Goal: Task Accomplishment & Management: Complete application form

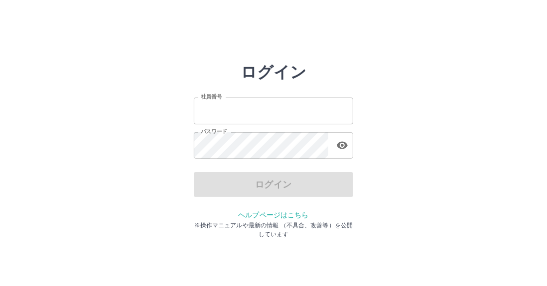
type input "*******"
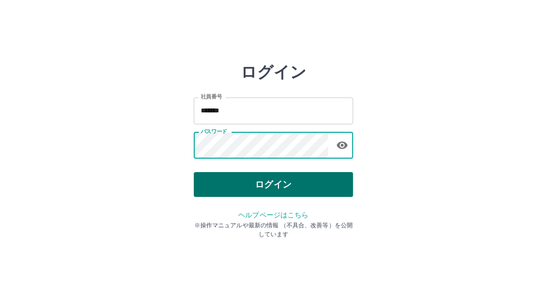
click at [239, 192] on button "ログイン" at bounding box center [273, 184] width 159 height 25
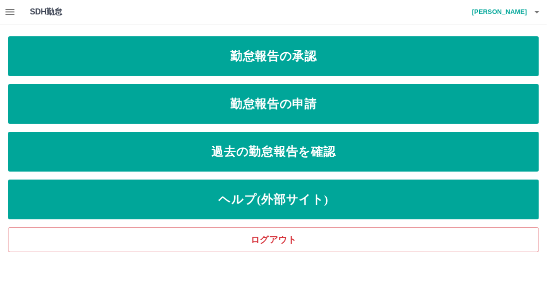
click at [19, 14] on button "button" at bounding box center [10, 12] width 20 height 24
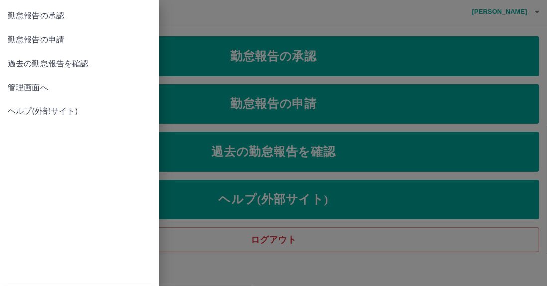
click at [39, 86] on span "管理画面へ" at bounding box center [79, 88] width 143 height 12
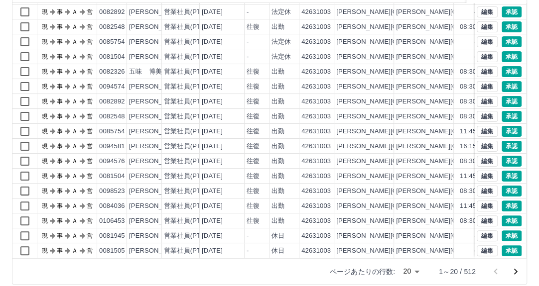
scroll to position [134, 0]
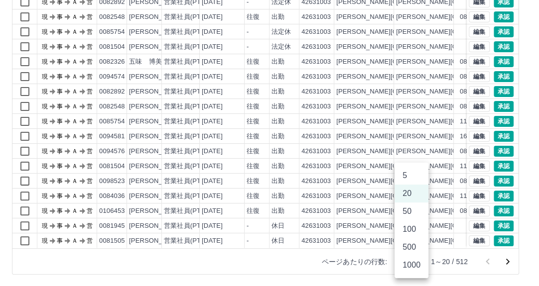
click at [414, 263] on body "SDH勤怠 [PERSON_NAME] 勤務実績承認 前月 [DATE] 次月 今月 月選択 承認モード 削除モード 一括承認 列一覧 0 フィルター 行間隔…" at bounding box center [269, 76] width 539 height 421
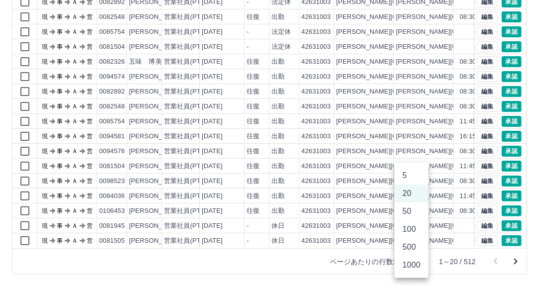
click at [413, 214] on li "50" at bounding box center [411, 212] width 34 height 18
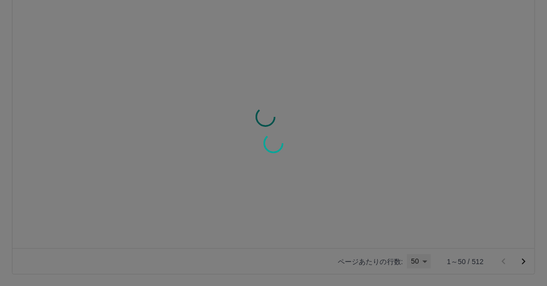
type input "**"
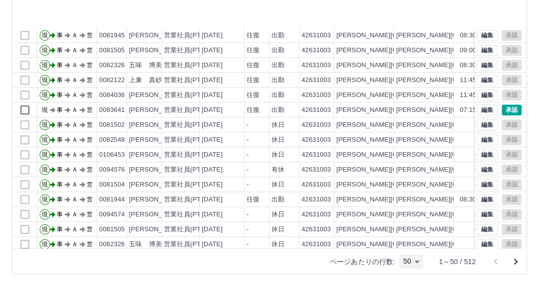
scroll to position [499, 0]
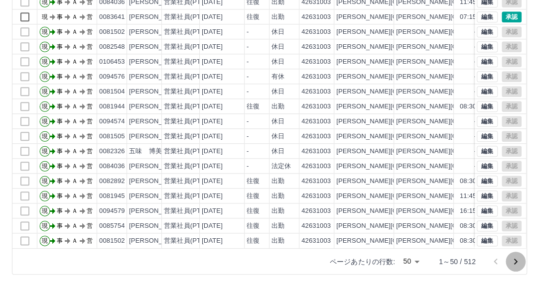
click at [513, 261] on icon "次のページへ" at bounding box center [515, 262] width 12 height 12
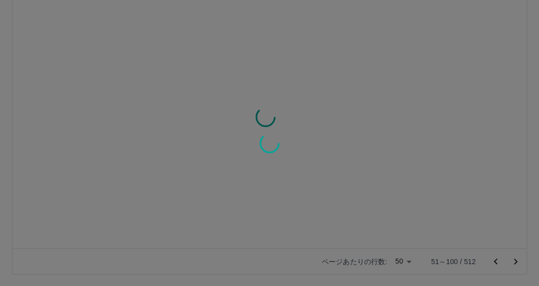
scroll to position [0, 0]
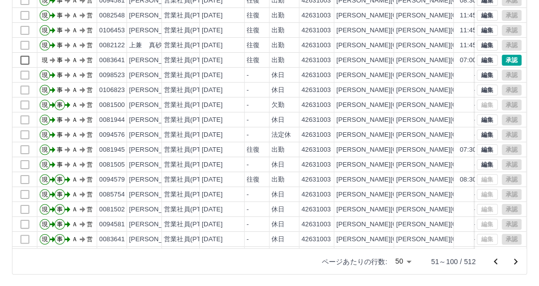
click at [511, 260] on icon "次のページへ" at bounding box center [515, 262] width 12 height 12
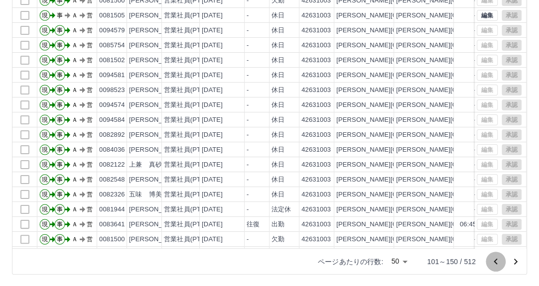
click at [495, 262] on icon "前のページへ" at bounding box center [494, 261] width 3 height 6
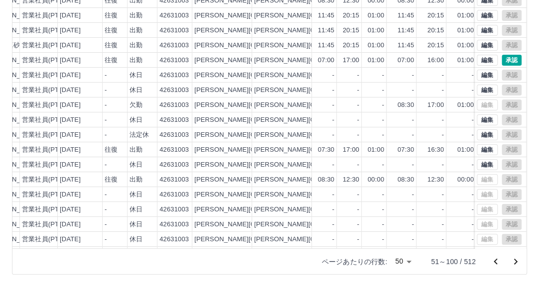
scroll to position [0, 159]
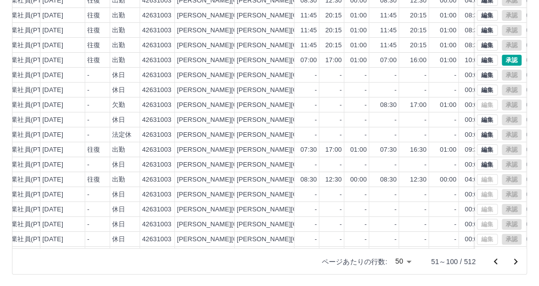
click at [512, 249] on div "ページあたりの行数: 50 ** 51～100 / 512" at bounding box center [418, 262] width 217 height 26
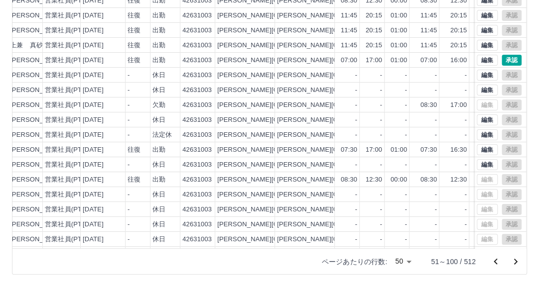
scroll to position [0, 119]
click at [506, 61] on button "承認" at bounding box center [511, 60] width 20 height 11
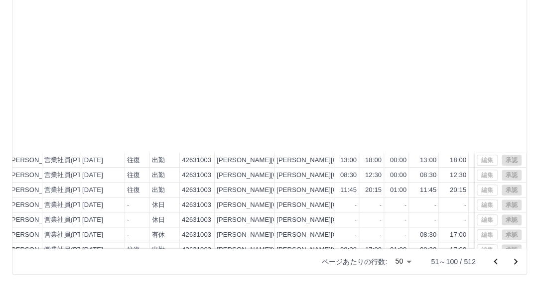
scroll to position [499, 119]
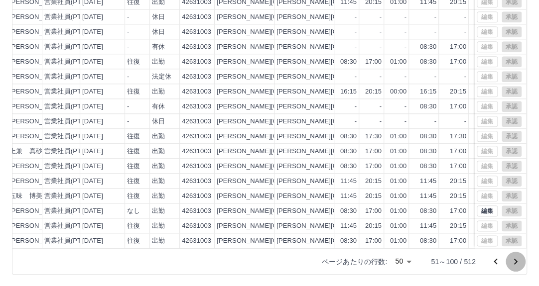
click at [513, 266] on icon "次のページへ" at bounding box center [515, 262] width 12 height 12
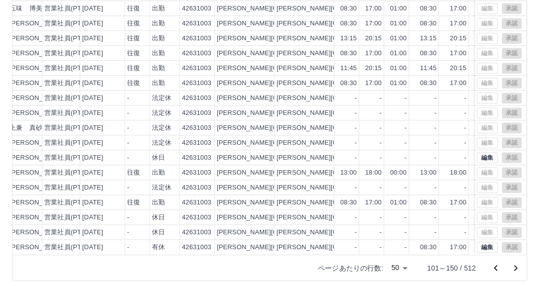
scroll to position [134, 0]
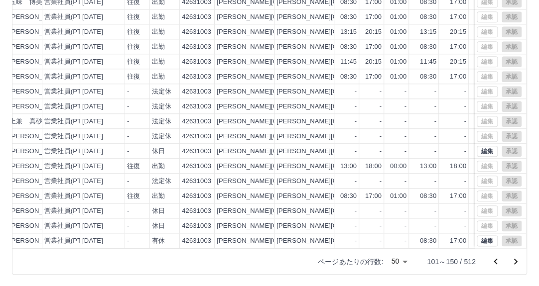
click at [517, 259] on icon "次のページへ" at bounding box center [515, 262] width 12 height 12
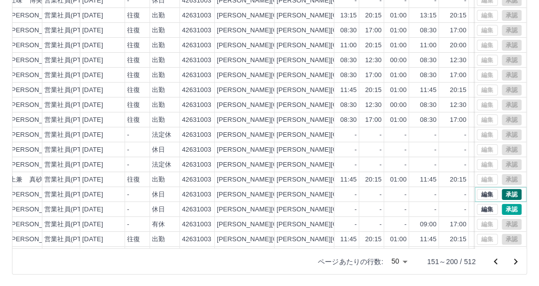
click at [504, 194] on button "承認" at bounding box center [511, 194] width 20 height 11
click at [476, 210] on button "編集" at bounding box center [486, 209] width 21 height 11
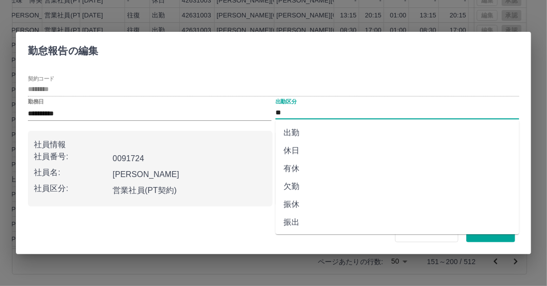
click at [331, 109] on input "**" at bounding box center [396, 113] width 243 height 12
click at [307, 186] on li "欠勤" at bounding box center [396, 187] width 243 height 18
type input "**"
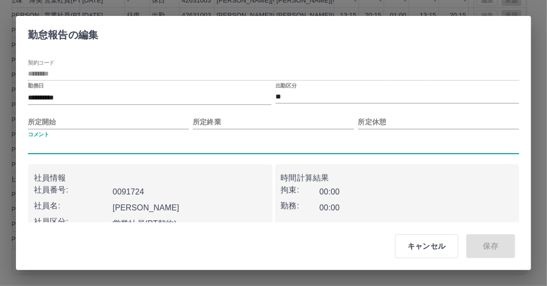
click at [128, 144] on input "コメント" at bounding box center [273, 146] width 491 height 14
type input "*******"
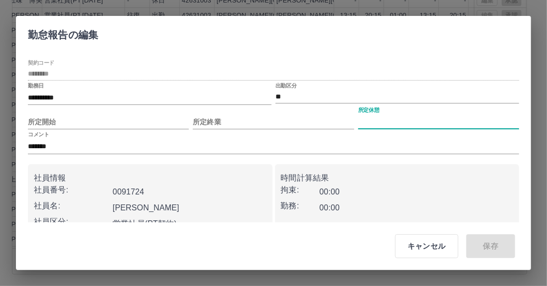
click at [392, 124] on input "所定休憩" at bounding box center [438, 122] width 161 height 14
click at [371, 137] on div "コメント *******" at bounding box center [273, 142] width 491 height 22
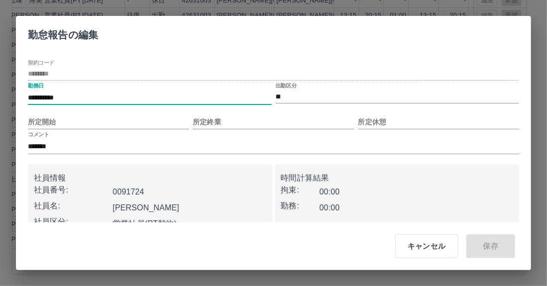
click at [179, 91] on input "**********" at bounding box center [149, 98] width 243 height 14
click at [476, 252] on div "キャンセル 保存" at bounding box center [451, 246] width 152 height 40
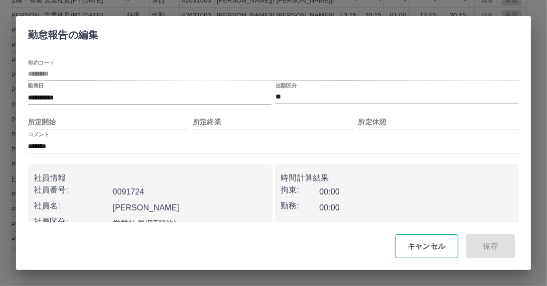
click at [431, 248] on button "キャンセル" at bounding box center [426, 246] width 63 height 24
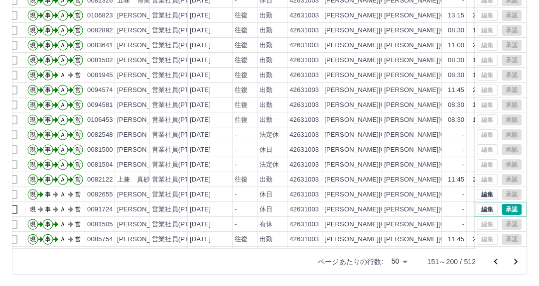
scroll to position [0, 0]
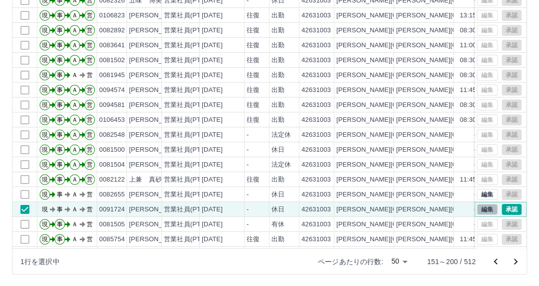
click at [482, 208] on button "編集" at bounding box center [486, 209] width 21 height 11
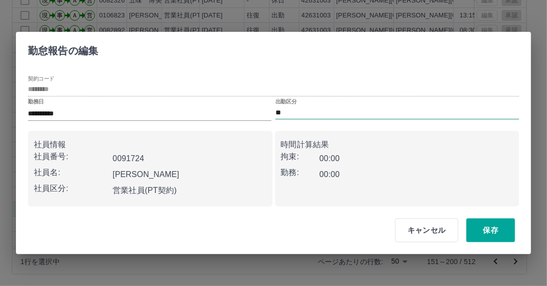
click at [327, 115] on input "**" at bounding box center [396, 113] width 243 height 12
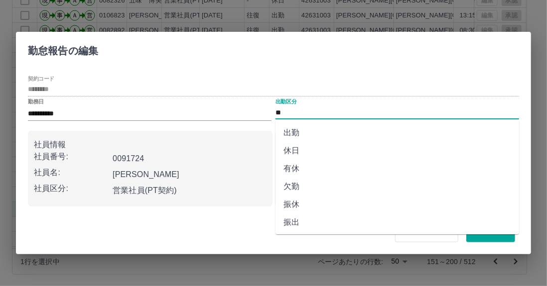
click at [307, 181] on li "欠勤" at bounding box center [396, 187] width 243 height 18
type input "**"
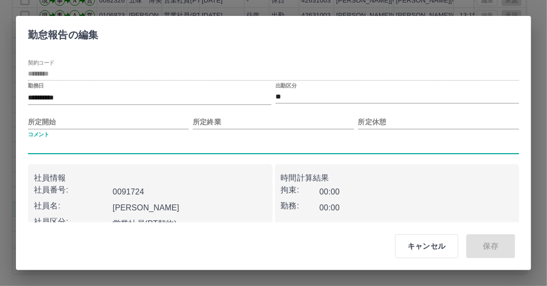
click at [268, 144] on input "コメント" at bounding box center [273, 146] width 491 height 14
type input "****"
click at [123, 122] on input "所定開始" at bounding box center [108, 122] width 161 height 14
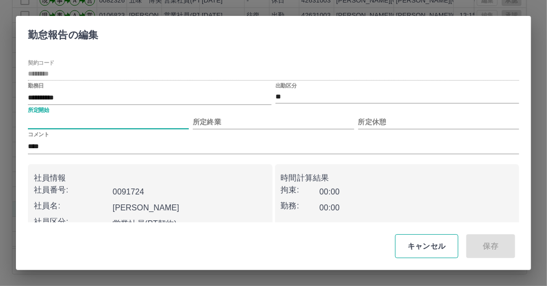
click at [412, 250] on button "キャンセル" at bounding box center [426, 246] width 63 height 24
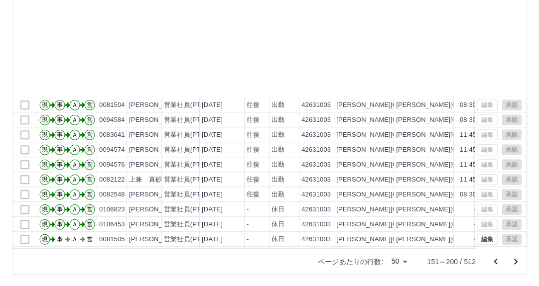
scroll to position [498, 0]
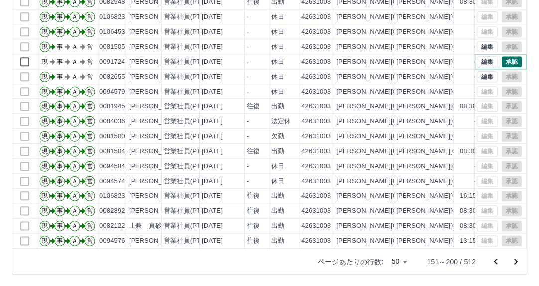
click at [508, 56] on button "承認" at bounding box center [511, 61] width 20 height 11
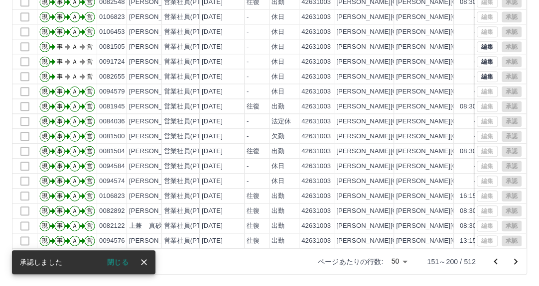
scroll to position [499, 0]
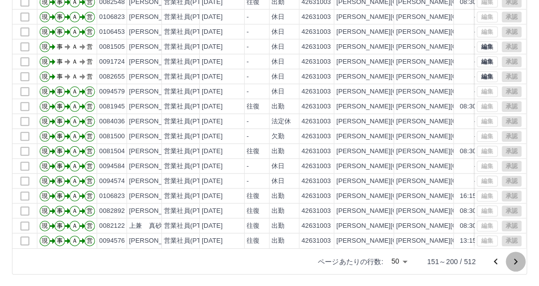
click at [516, 266] on icon "次のページへ" at bounding box center [515, 262] width 12 height 12
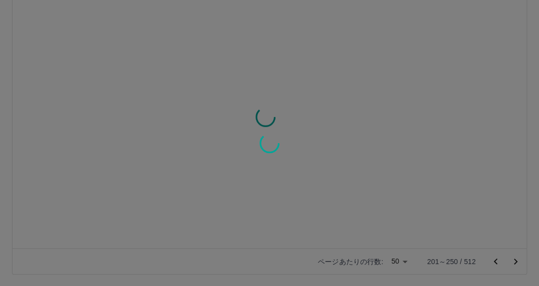
scroll to position [0, 0]
click at [517, 264] on div at bounding box center [269, 143] width 539 height 286
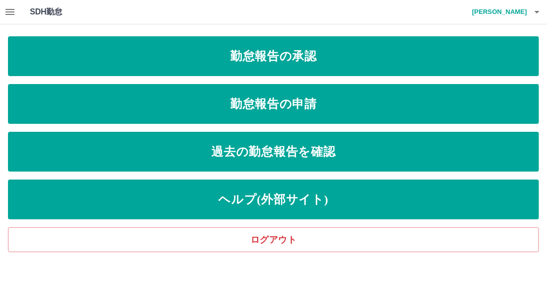
click at [13, 12] on icon "button" at bounding box center [9, 12] width 9 height 6
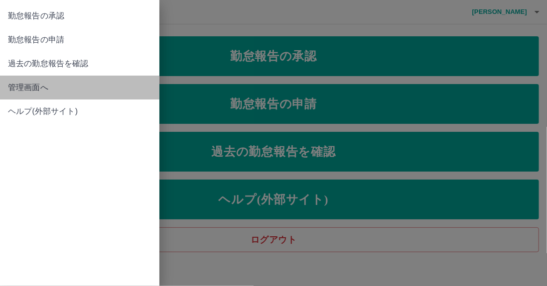
click at [16, 85] on span "管理画面へ" at bounding box center [79, 88] width 143 height 12
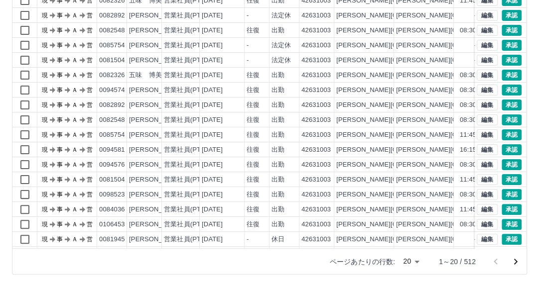
scroll to position [51, 0]
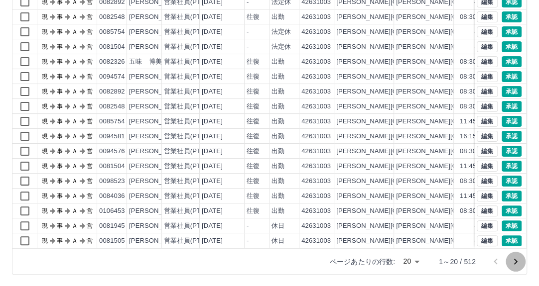
click at [512, 261] on icon "次のページへ" at bounding box center [515, 262] width 12 height 12
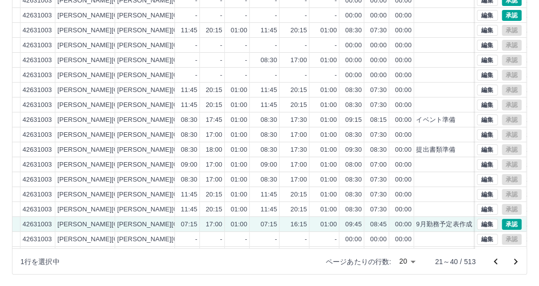
scroll to position [0, 299]
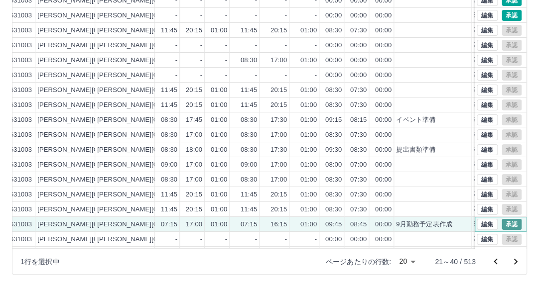
click at [501, 225] on button "承認" at bounding box center [511, 224] width 20 height 11
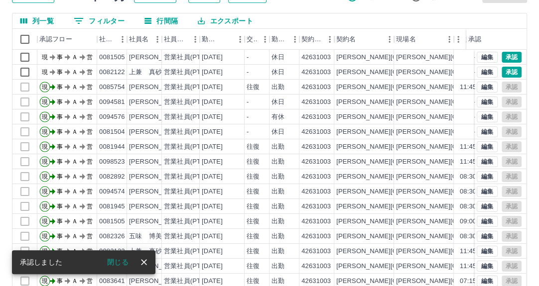
scroll to position [0, 0]
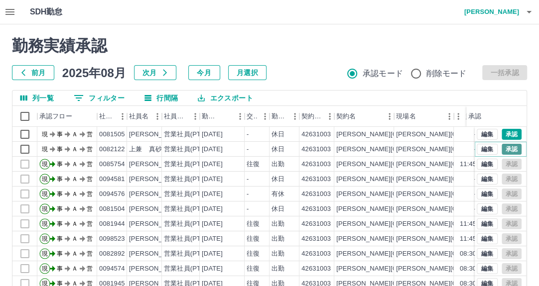
click at [501, 152] on button "承認" at bounding box center [511, 149] width 20 height 11
click at [506, 133] on button "承認" at bounding box center [511, 134] width 20 height 11
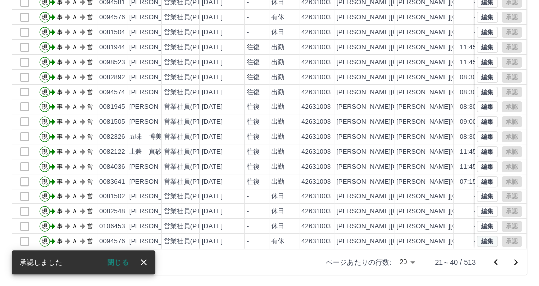
scroll to position [134, 0]
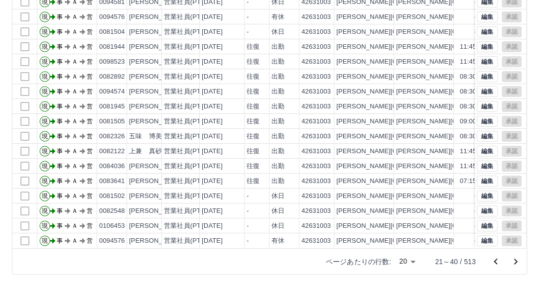
click at [496, 262] on icon "前のページへ" at bounding box center [495, 262] width 12 height 12
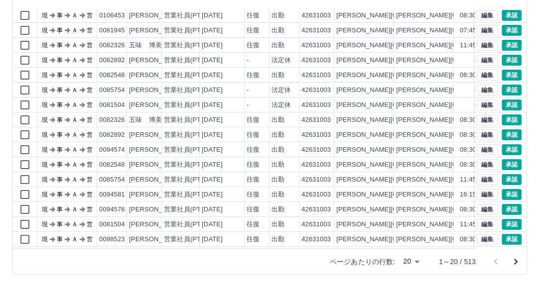
scroll to position [51, 0]
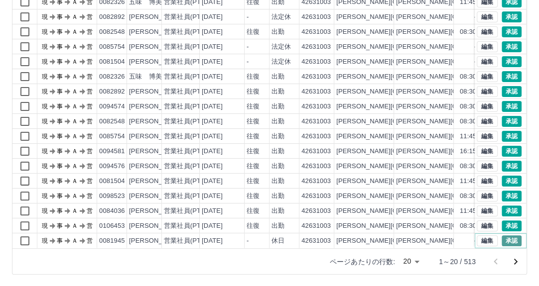
click at [503, 235] on button "承認" at bounding box center [511, 240] width 20 height 11
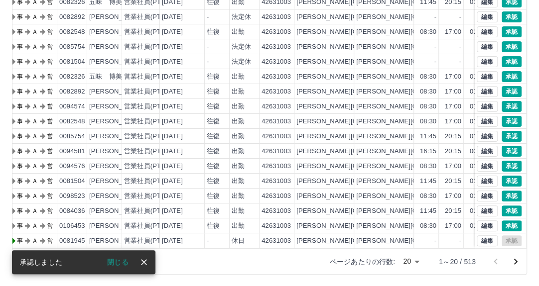
scroll to position [51, 60]
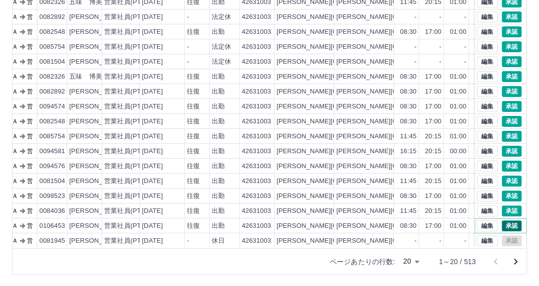
click at [501, 220] on button "承認" at bounding box center [511, 225] width 20 height 11
click at [501, 206] on button "承認" at bounding box center [511, 211] width 20 height 11
click at [501, 191] on button "承認" at bounding box center [511, 196] width 20 height 11
click at [504, 176] on button "承認" at bounding box center [511, 181] width 20 height 11
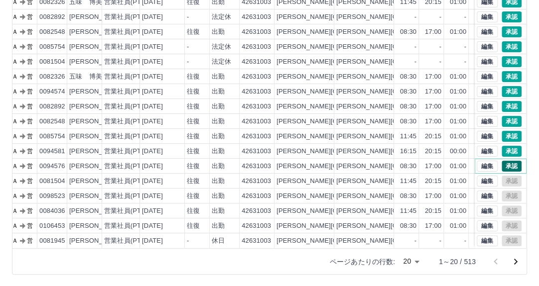
click at [503, 161] on button "承認" at bounding box center [511, 166] width 20 height 11
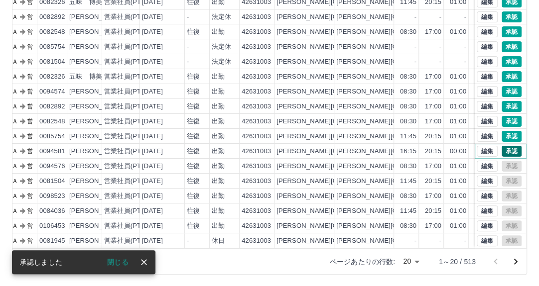
click at [501, 146] on button "承認" at bounding box center [511, 151] width 20 height 11
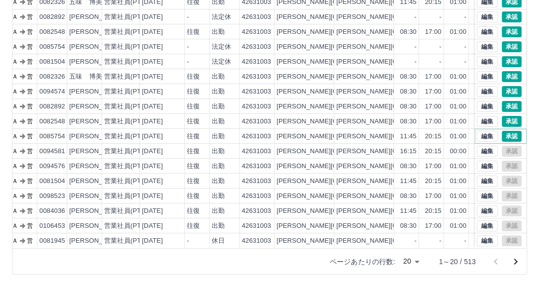
drag, startPoint x: 506, startPoint y: 128, endPoint x: 499, endPoint y: 136, distance: 10.6
click at [506, 131] on button "承認" at bounding box center [511, 136] width 20 height 11
click at [501, 116] on button "承認" at bounding box center [511, 121] width 20 height 11
click at [506, 101] on button "承認" at bounding box center [511, 106] width 20 height 11
click at [502, 99] on div "編集 承認" at bounding box center [500, 106] width 52 height 15
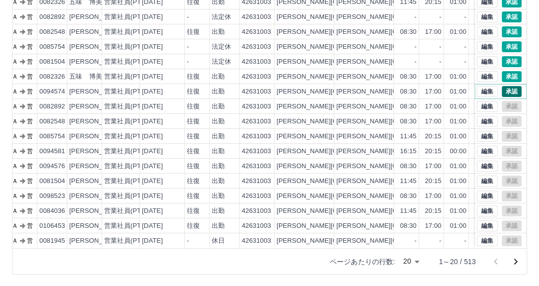
click at [501, 86] on button "承認" at bounding box center [511, 91] width 20 height 11
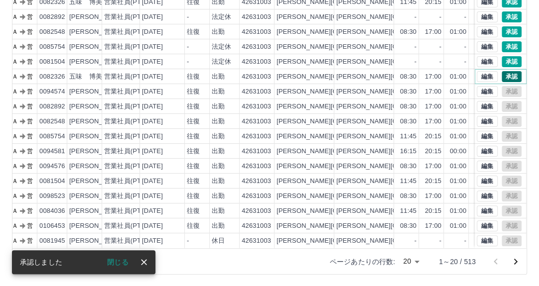
click at [503, 71] on button "承認" at bounding box center [511, 76] width 20 height 11
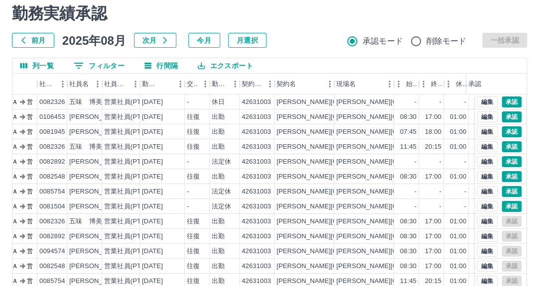
scroll to position [0, 0]
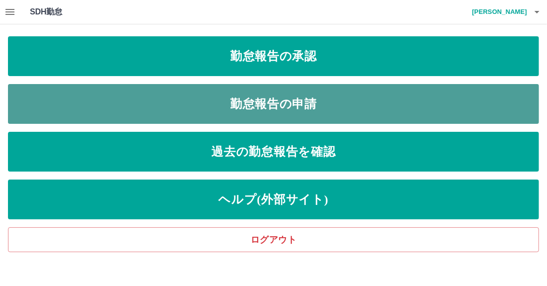
click at [276, 104] on link "勤怠報告の申請" at bounding box center [273, 104] width 531 height 40
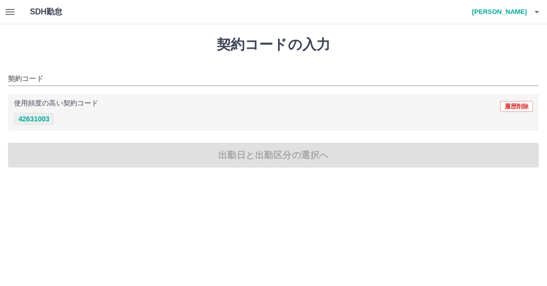
click at [25, 120] on button "42631003" at bounding box center [34, 119] width 40 height 12
type input "********"
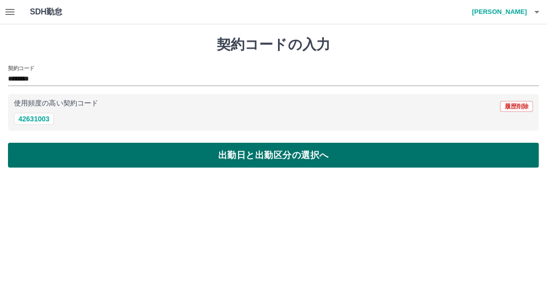
click at [210, 154] on button "出勤日と出勤区分の選択へ" at bounding box center [273, 155] width 531 height 25
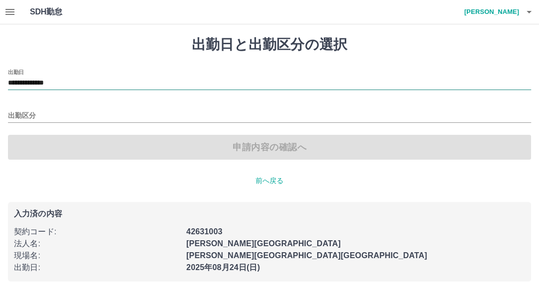
click at [90, 83] on input "**********" at bounding box center [269, 83] width 523 height 12
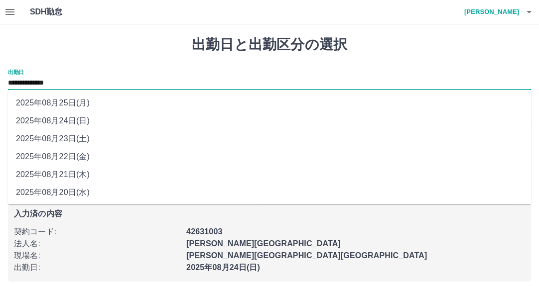
click at [84, 139] on li "2025年08月23日(土)" at bounding box center [269, 139] width 523 height 18
type input "**********"
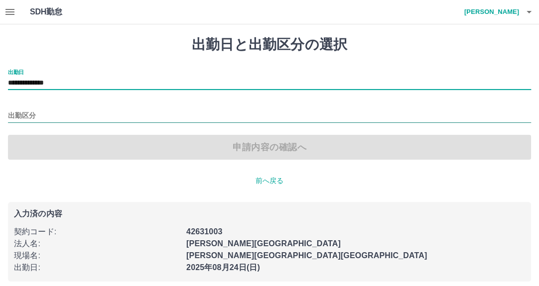
click at [84, 113] on input "出勤区分" at bounding box center [269, 116] width 523 height 12
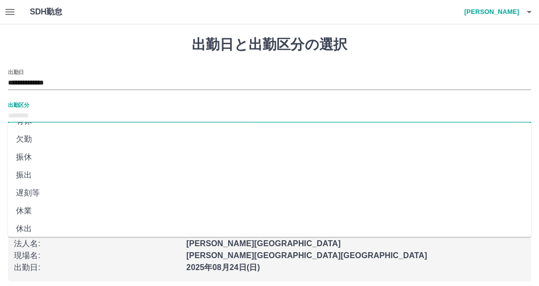
scroll to position [199, 0]
click at [48, 222] on li "法定休" at bounding box center [269, 223] width 523 height 18
type input "***"
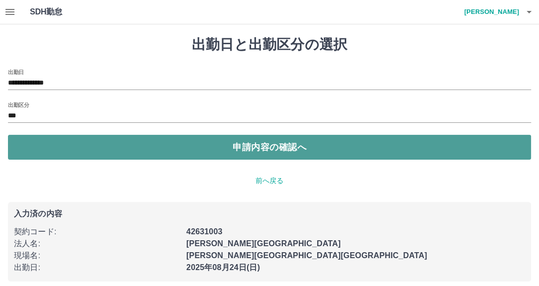
click at [274, 149] on button "申請内容の確認へ" at bounding box center [269, 147] width 523 height 25
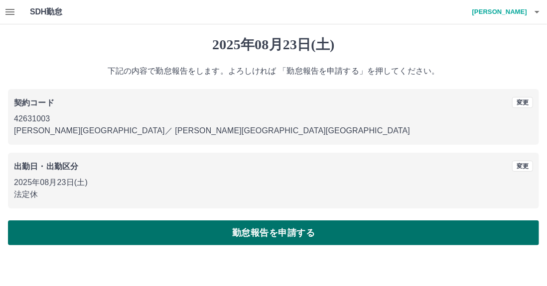
click at [278, 236] on button "勤怠報告を申請する" at bounding box center [273, 232] width 531 height 25
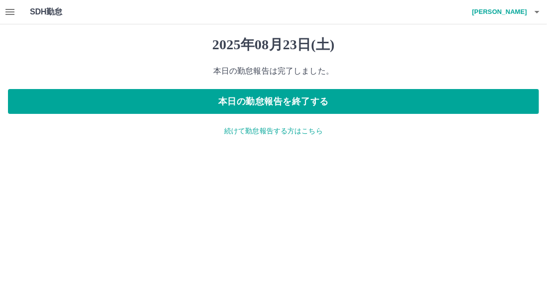
click at [264, 129] on p "続けて勤怠報告する方はこちら" at bounding box center [273, 131] width 531 height 10
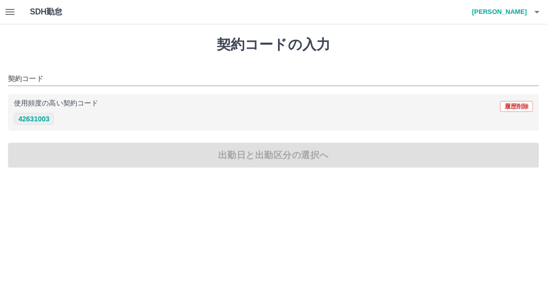
click at [43, 118] on button "42631003" at bounding box center [34, 119] width 40 height 12
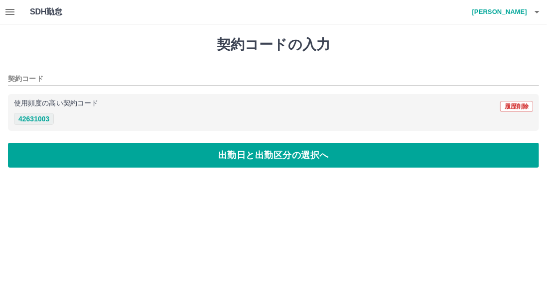
type input "********"
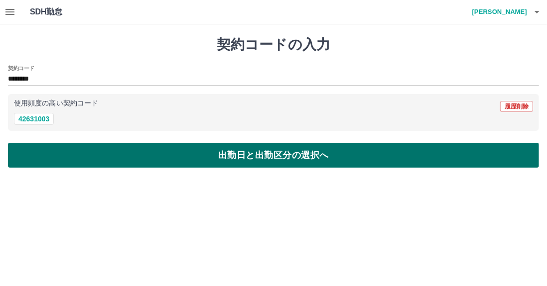
click at [189, 153] on button "出勤日と出勤区分の選択へ" at bounding box center [273, 155] width 531 height 25
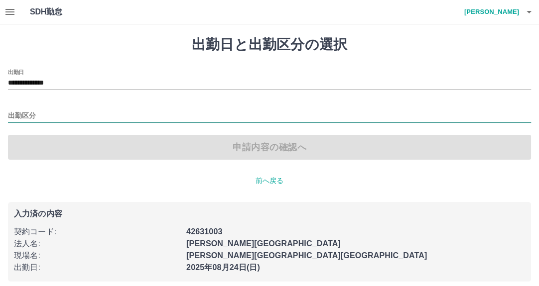
click at [72, 111] on input "出勤区分" at bounding box center [269, 116] width 523 height 12
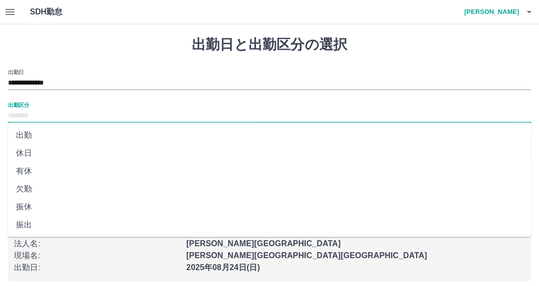
click at [78, 137] on li "出勤" at bounding box center [269, 135] width 523 height 18
type input "**"
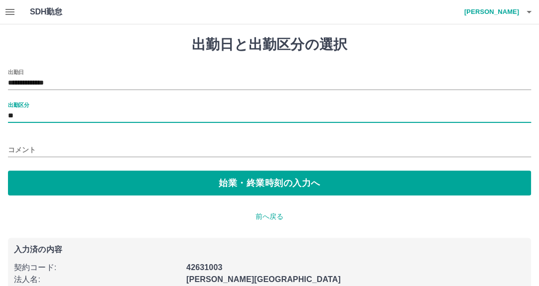
click at [77, 141] on div "コメント" at bounding box center [269, 147] width 523 height 24
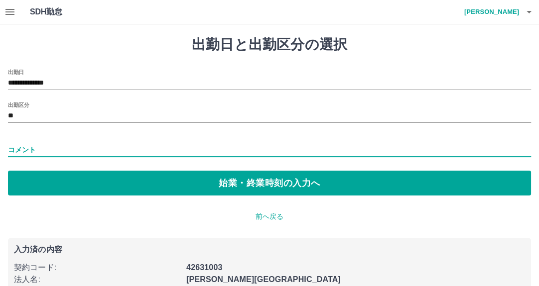
click at [77, 148] on input "コメント" at bounding box center [269, 150] width 523 height 14
drag, startPoint x: 54, startPoint y: 149, endPoint x: 88, endPoint y: 146, distance: 33.9
click at [88, 146] on input "*********" at bounding box center [269, 150] width 523 height 14
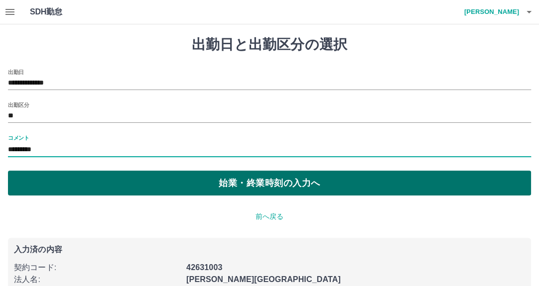
type input "*********"
click at [240, 185] on button "始業・終業時刻の入力へ" at bounding box center [269, 183] width 523 height 25
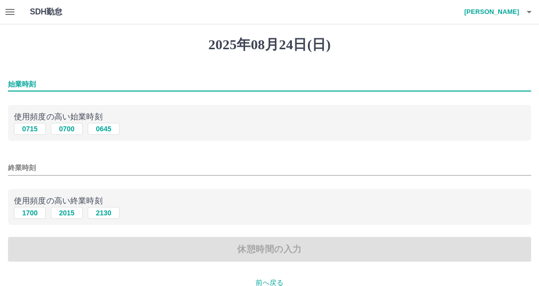
click at [58, 84] on input "始業時刻" at bounding box center [269, 84] width 523 height 14
type input "****"
click at [58, 172] on input "終業時刻" at bounding box center [269, 168] width 523 height 14
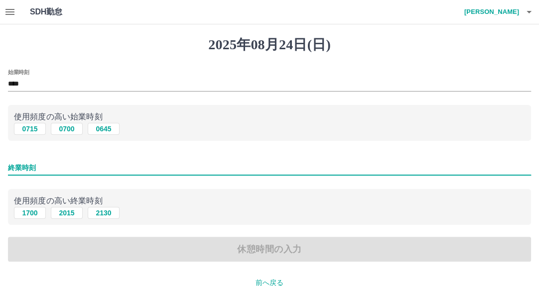
type input "****"
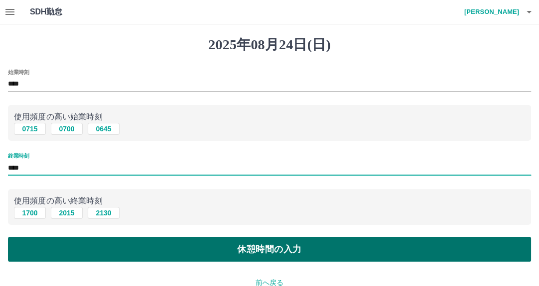
click at [274, 248] on button "休憩時間の入力" at bounding box center [269, 249] width 523 height 25
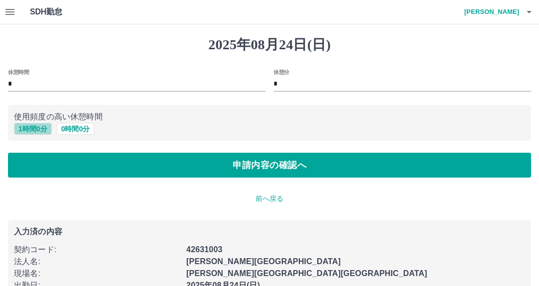
click at [30, 125] on button "1 時間 0 分" at bounding box center [33, 129] width 38 height 12
type input "*"
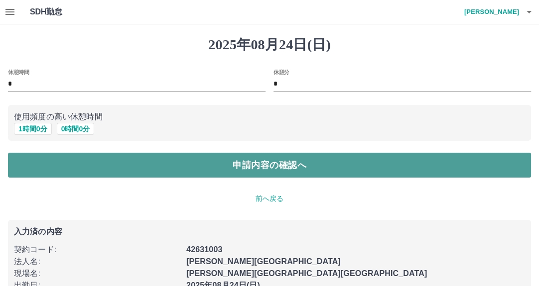
click at [255, 173] on button "申請内容の確認へ" at bounding box center [269, 165] width 523 height 25
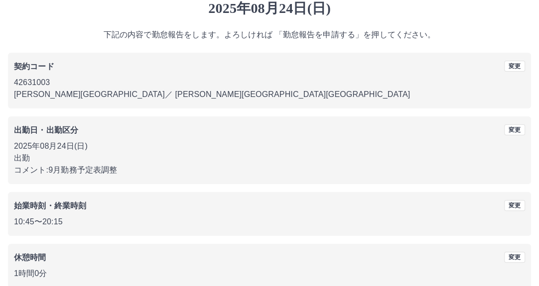
scroll to position [86, 0]
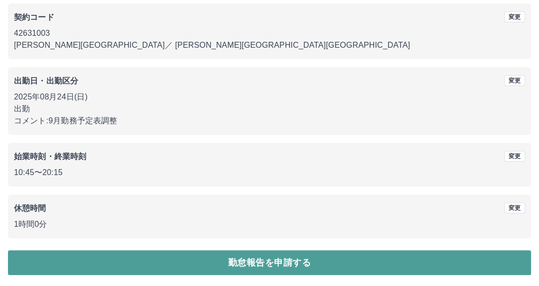
click at [267, 264] on button "勤怠報告を申請する" at bounding box center [269, 262] width 523 height 25
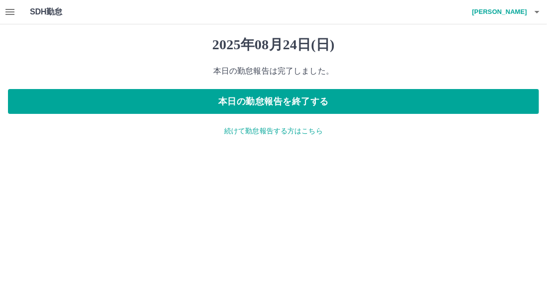
click at [6, 10] on icon "button" at bounding box center [10, 12] width 12 height 12
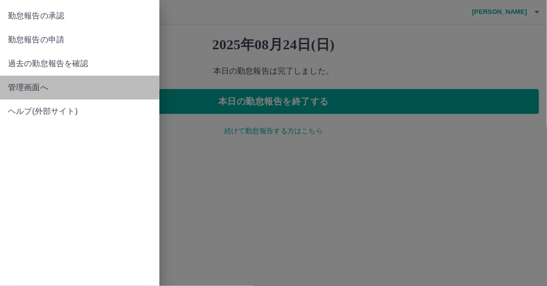
click at [37, 96] on link "管理画面へ" at bounding box center [79, 88] width 159 height 24
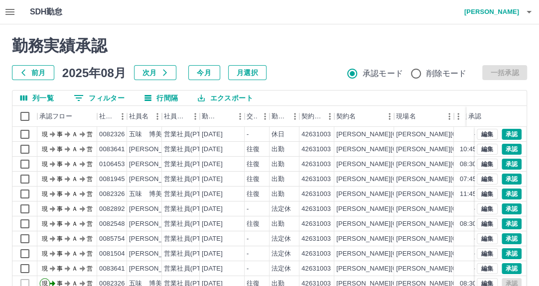
click at [109, 102] on button "0 フィルター" at bounding box center [99, 98] width 67 height 15
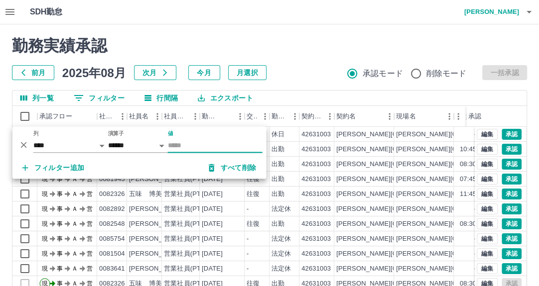
click at [192, 147] on input "値" at bounding box center [215, 145] width 95 height 14
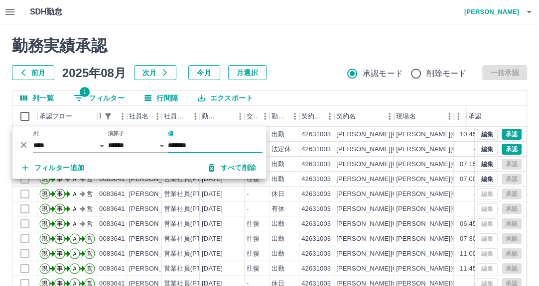
type input "*******"
click at [304, 57] on div "勤務実績承認 前月 2025年08月 次月 今月 月選択 承認モード 削除モード 一括承認" at bounding box center [269, 58] width 515 height 44
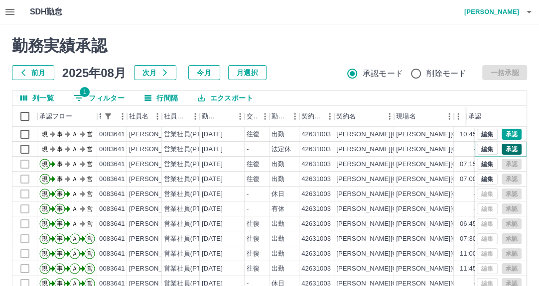
click at [501, 148] on button "承認" at bounding box center [511, 149] width 20 height 11
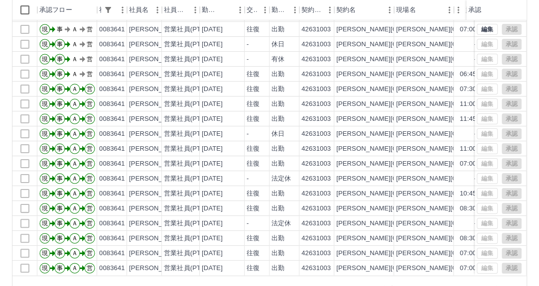
scroll to position [134, 0]
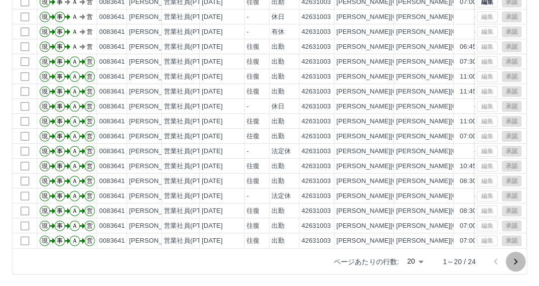
click at [514, 264] on icon "次のページへ" at bounding box center [515, 262] width 12 height 12
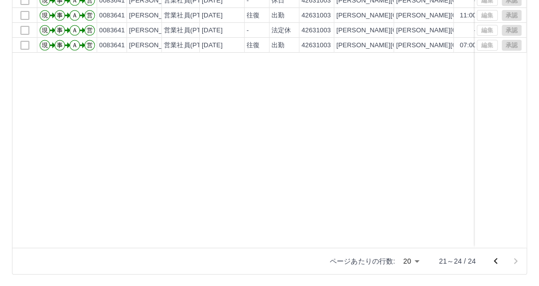
click at [490, 260] on icon "前のページへ" at bounding box center [495, 261] width 12 height 12
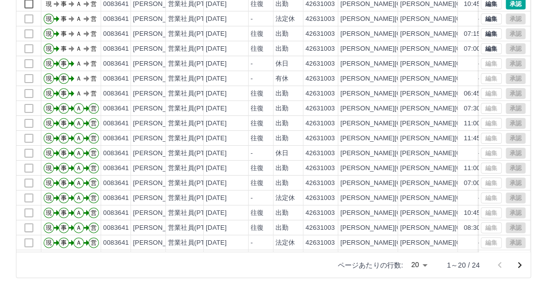
scroll to position [0, 0]
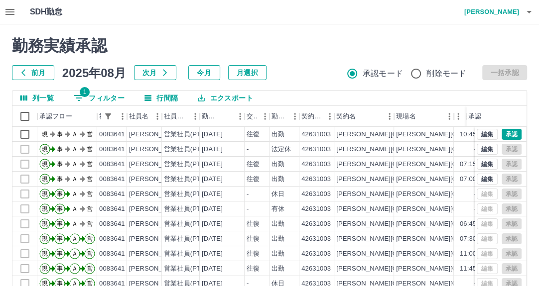
click at [530, 15] on icon "button" at bounding box center [529, 12] width 12 height 12
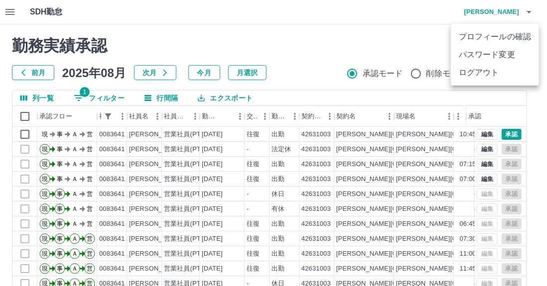
click at [508, 74] on li "ログアウト" at bounding box center [494, 73] width 88 height 18
